Goal: Find specific page/section: Find specific page/section

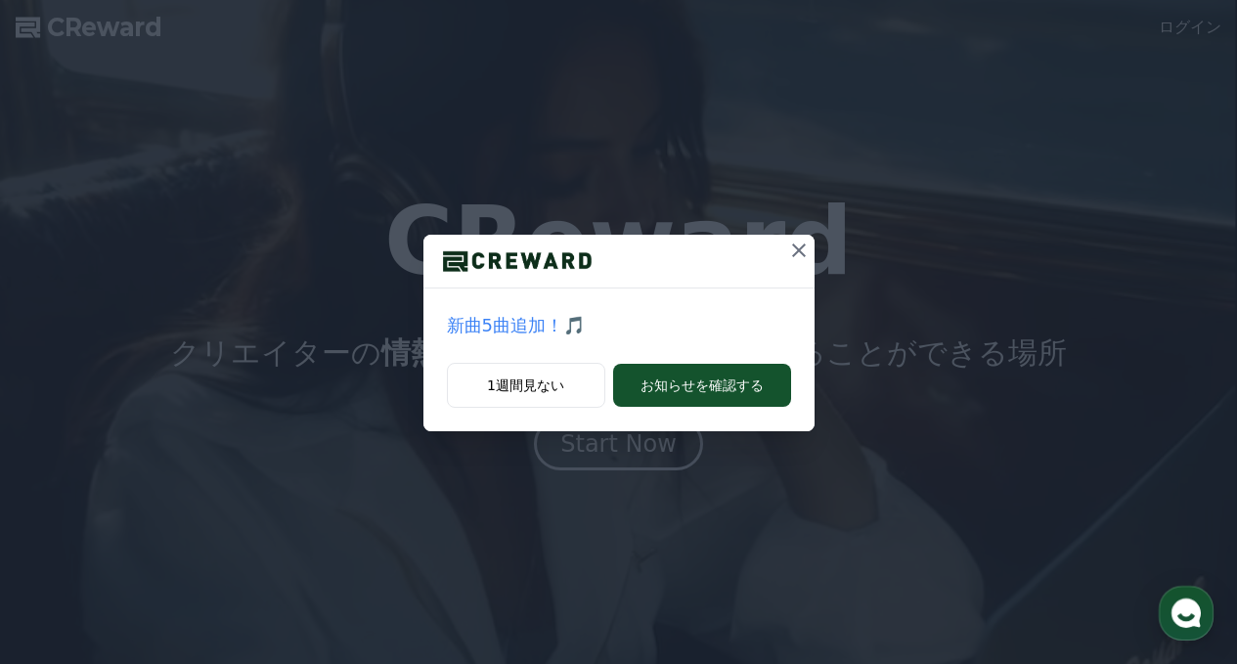
click at [803, 252] on icon at bounding box center [798, 250] width 23 height 23
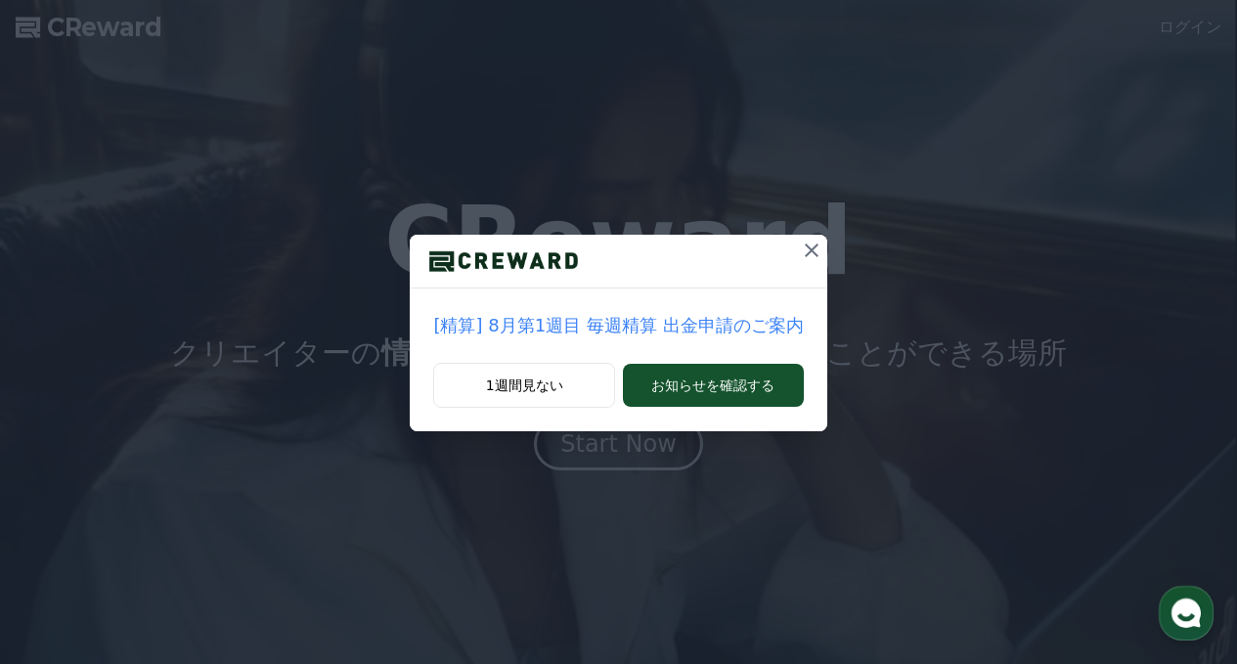
click at [803, 252] on icon at bounding box center [811, 250] width 23 height 23
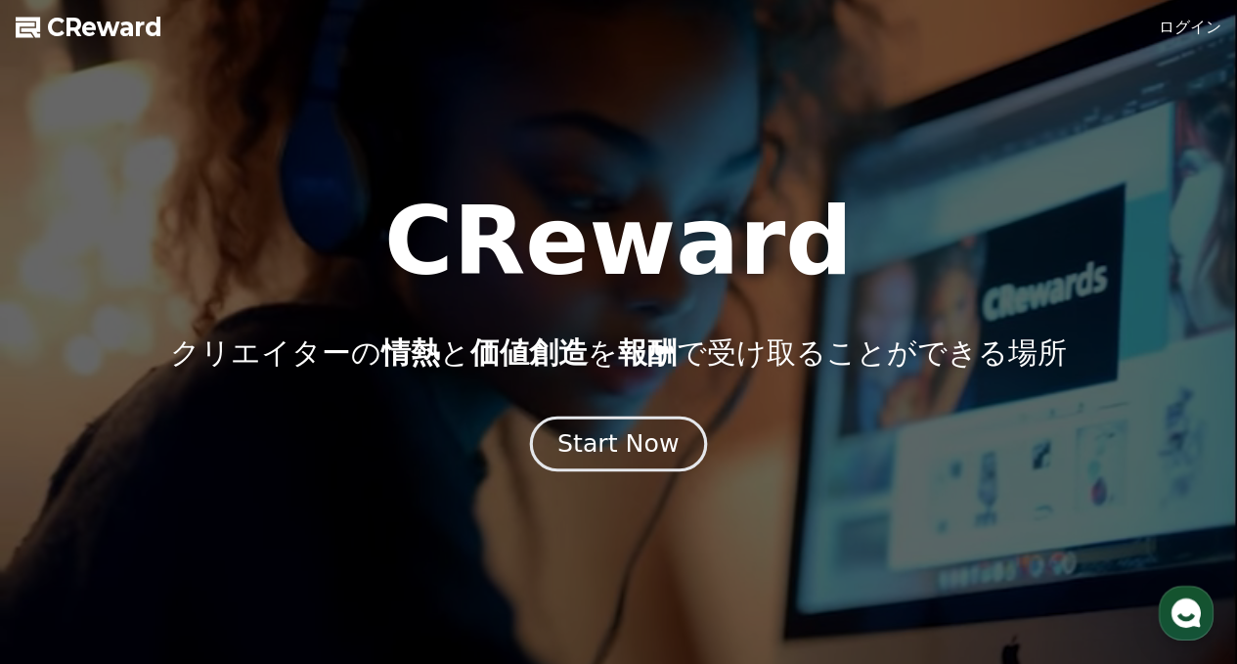
click at [616, 450] on div "Start Now" at bounding box center [617, 443] width 121 height 33
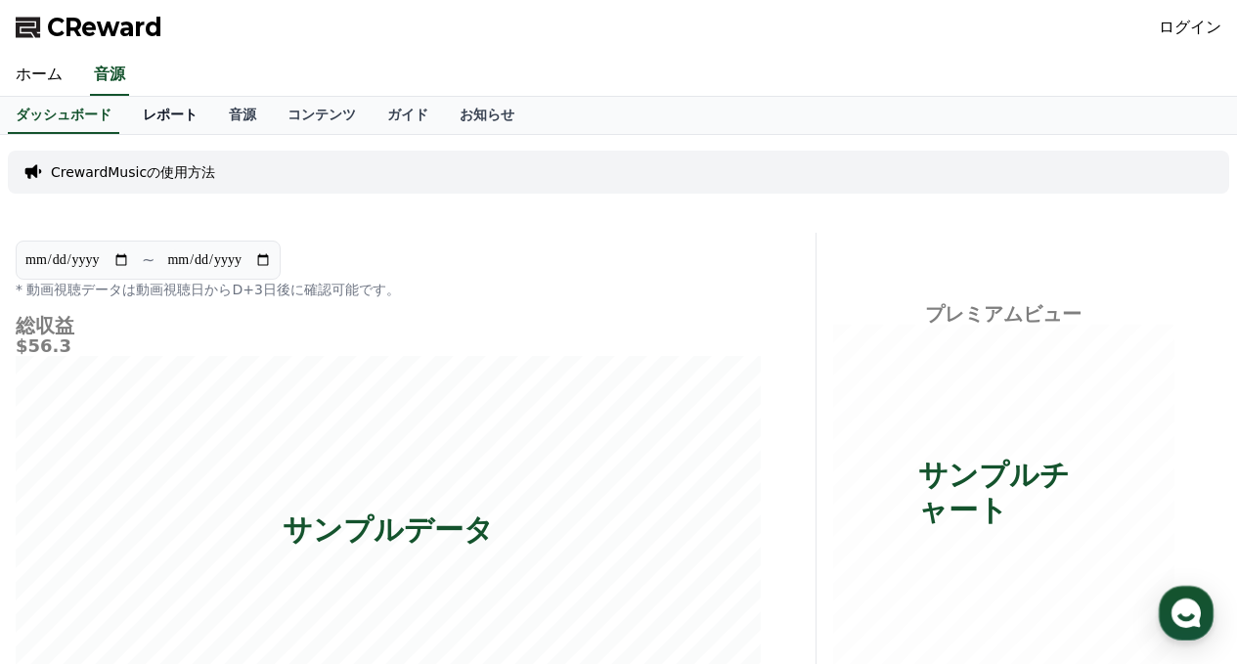
click at [150, 124] on link "レポート" at bounding box center [170, 115] width 86 height 37
drag, startPoint x: 46, startPoint y: 169, endPoint x: 135, endPoint y: 175, distance: 89.2
click at [135, 175] on div "CrewardMusicの使用方法" at bounding box center [619, 172] width 1222 height 43
copy p "CrewardMusic"
drag, startPoint x: 201, startPoint y: 33, endPoint x: 191, endPoint y: 71, distance: 39.6
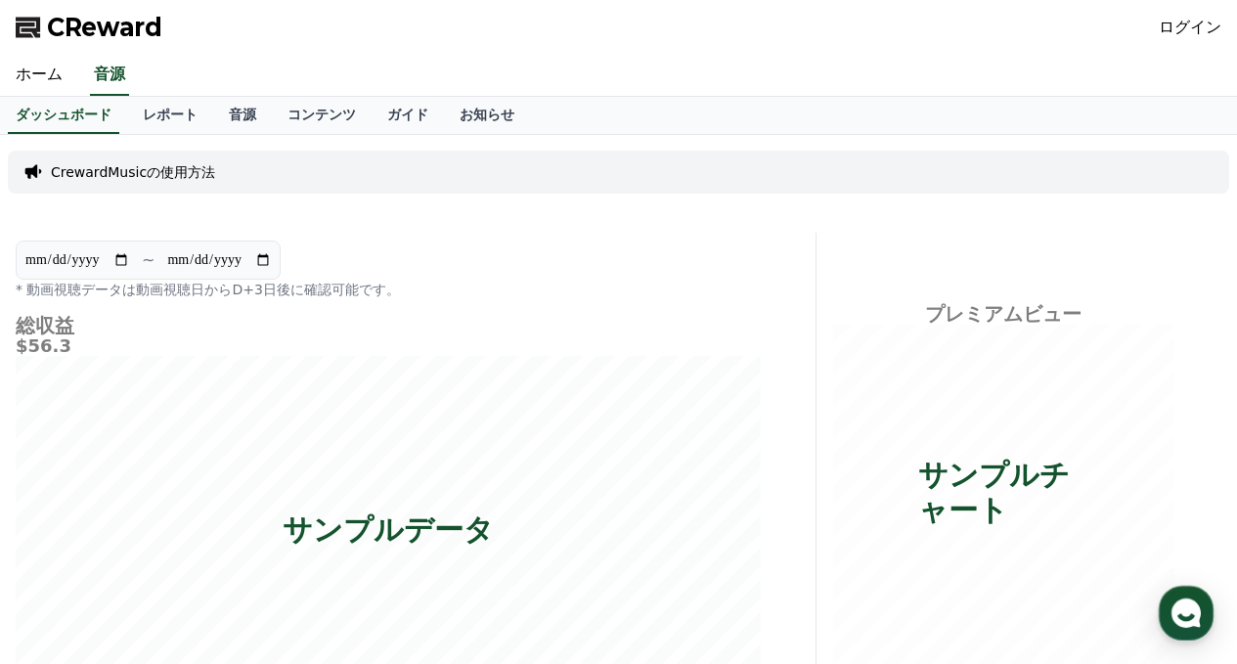
click at [195, 33] on div "CReward ログイン" at bounding box center [618, 27] width 1237 height 55
drag, startPoint x: 44, startPoint y: 181, endPoint x: 136, endPoint y: 175, distance: 92.1
click at [136, 175] on div "CrewardMusicの使用方法" at bounding box center [619, 172] width 1222 height 43
copy p "CrewardMusic"
click at [324, 48] on div "CReward ログイン" at bounding box center [618, 27] width 1237 height 55
